Goal: Find specific page/section: Find specific page/section

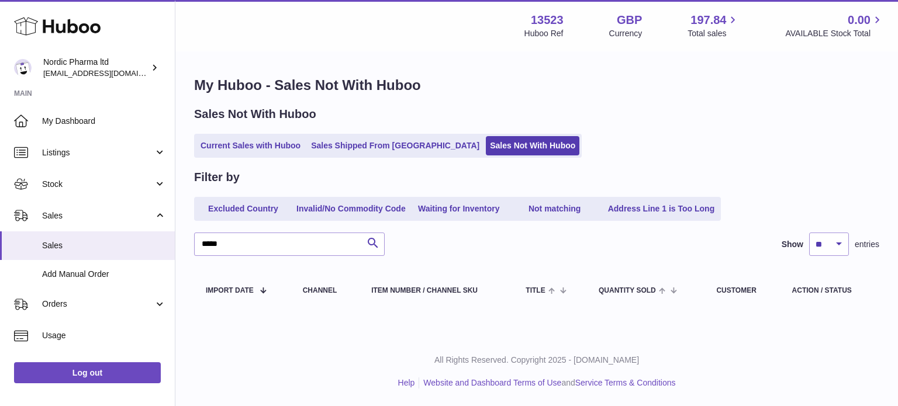
click at [307, 232] on div "Filter by Excluded Country Invalid/No Commodity Code Waiting for Inventory Not …" at bounding box center [536, 241] width 685 height 143
click at [306, 235] on input "*****" at bounding box center [289, 244] width 191 height 23
type input "*"
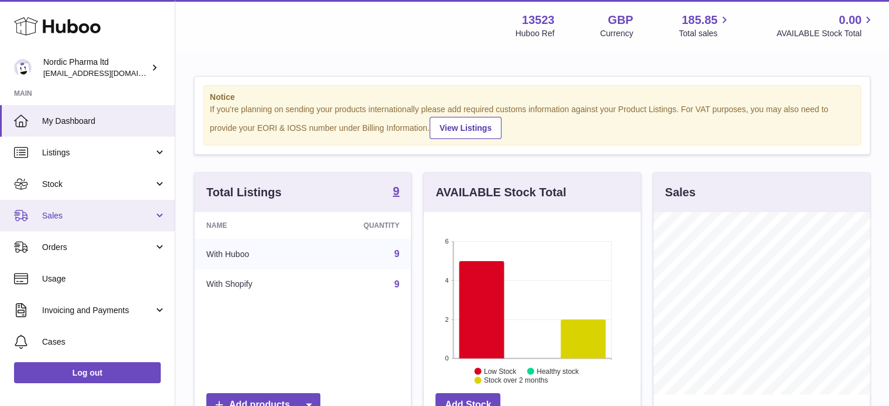
click at [56, 219] on span "Sales" at bounding box center [98, 216] width 112 height 11
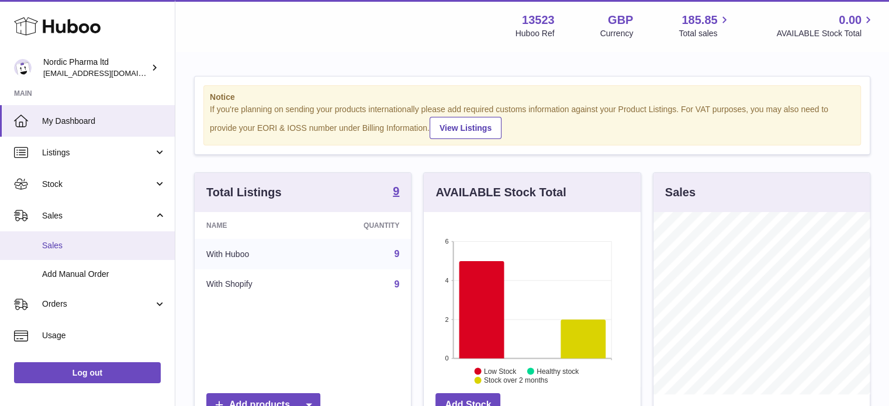
click at [59, 244] on span "Sales" at bounding box center [104, 245] width 124 height 11
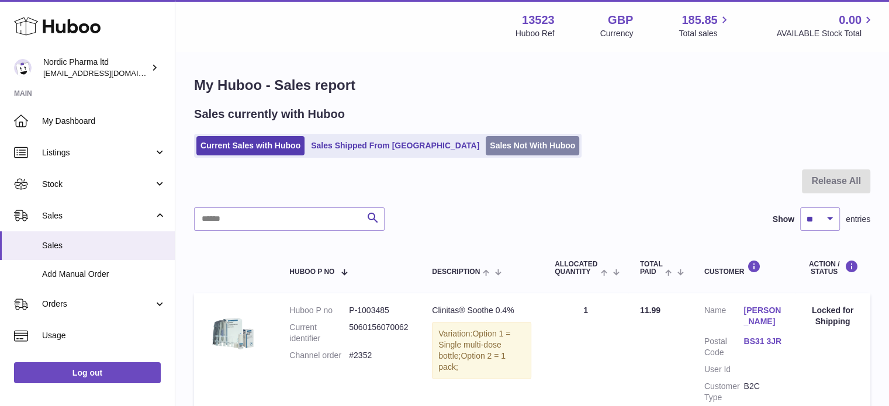
click at [486, 143] on link "Sales Not With Huboo" at bounding box center [533, 145] width 94 height 19
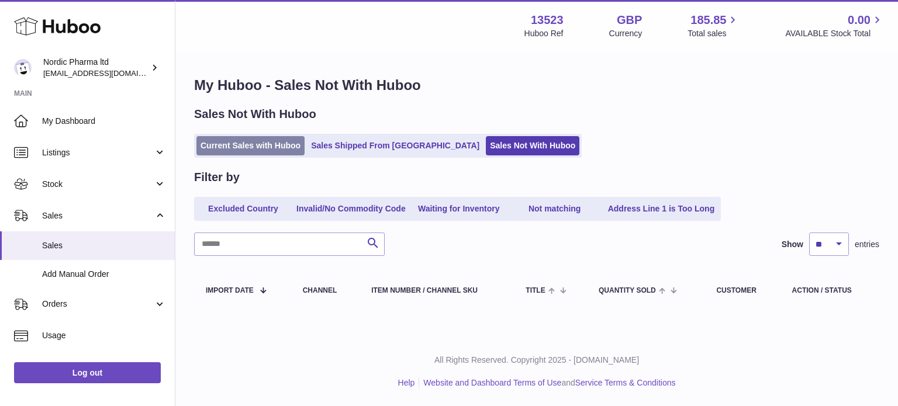
click at [240, 149] on link "Current Sales with Huboo" at bounding box center [250, 145] width 108 height 19
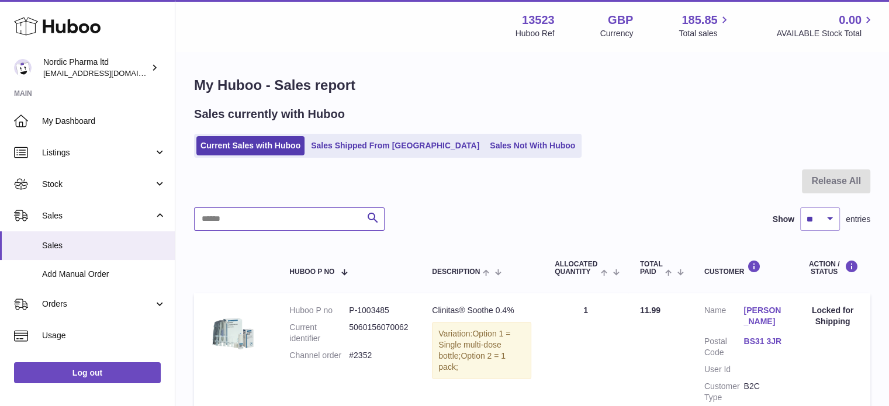
click at [233, 225] on input "text" at bounding box center [289, 219] width 191 height 23
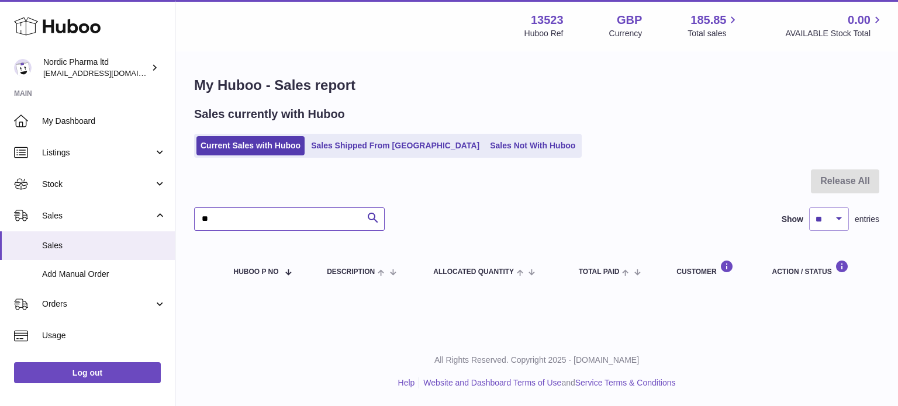
type input "*"
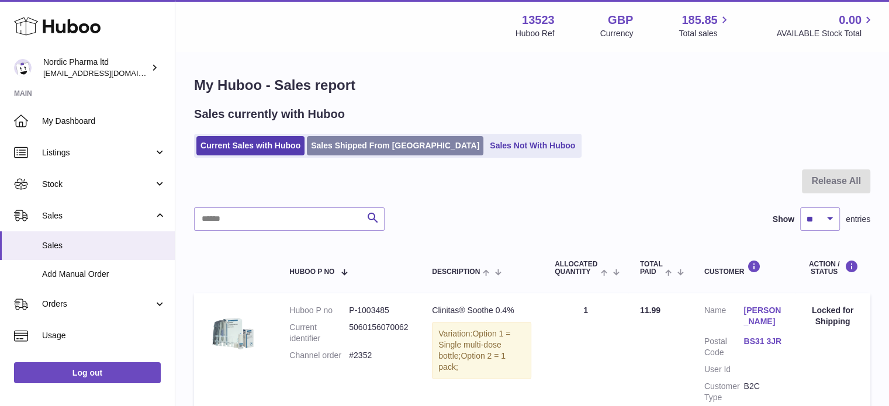
click at [336, 142] on link "Sales Shipped From [GEOGRAPHIC_DATA]" at bounding box center [395, 145] width 177 height 19
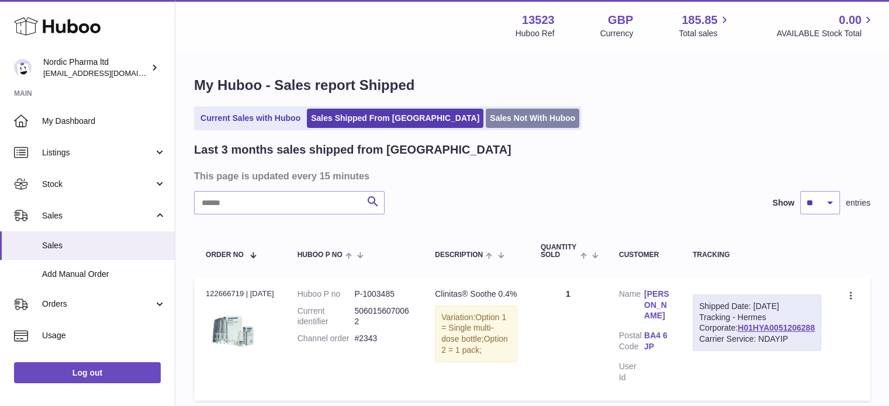
click at [486, 123] on link "Sales Not With Huboo" at bounding box center [533, 118] width 94 height 19
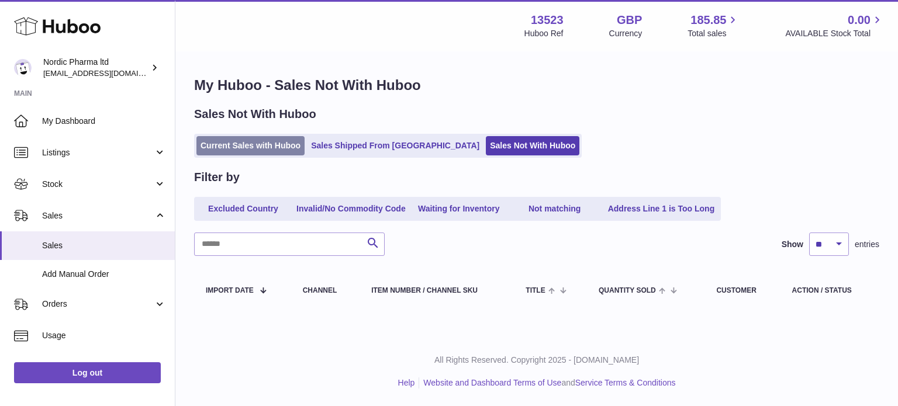
click at [244, 153] on link "Current Sales with Huboo" at bounding box center [250, 145] width 108 height 19
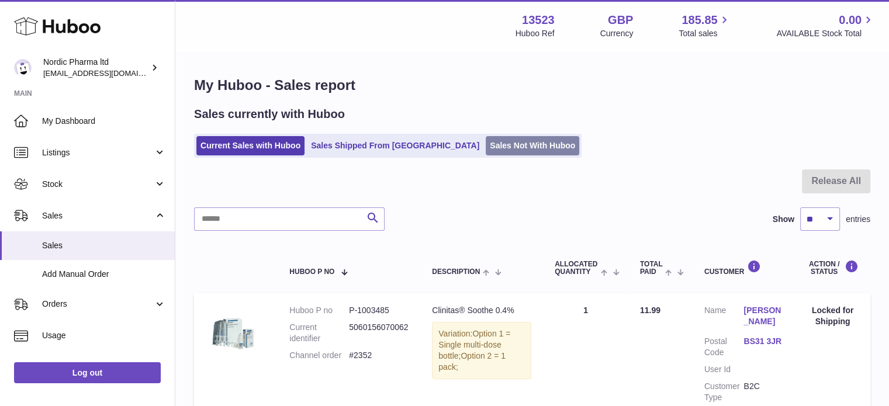
click at [486, 146] on link "Sales Not With Huboo" at bounding box center [533, 145] width 94 height 19
